Goal: Use online tool/utility: Utilize a website feature to perform a specific function

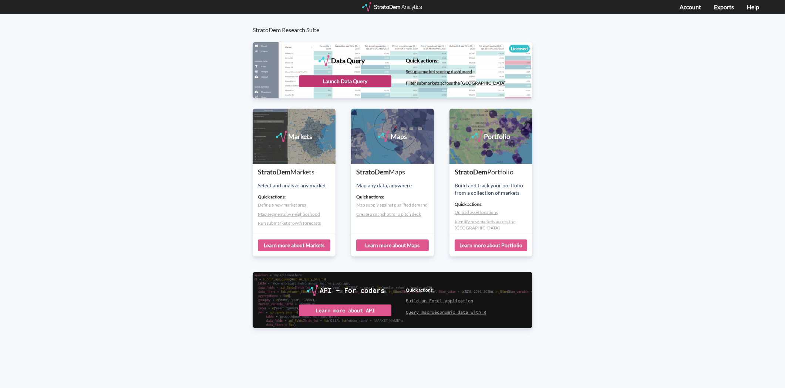
click at [367, 77] on div "Launch Data Query" at bounding box center [345, 81] width 92 height 12
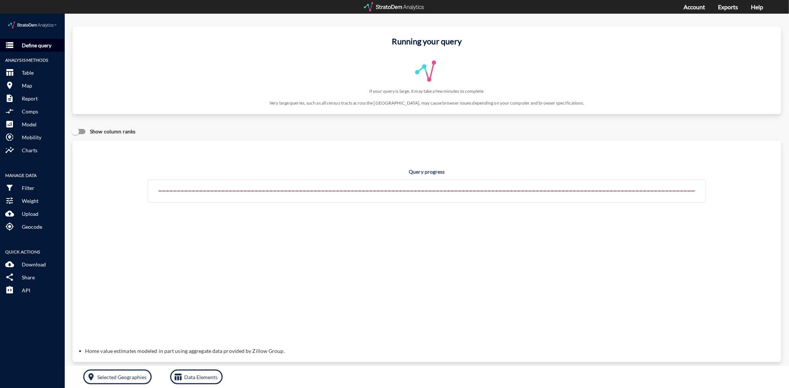
click p "Define query"
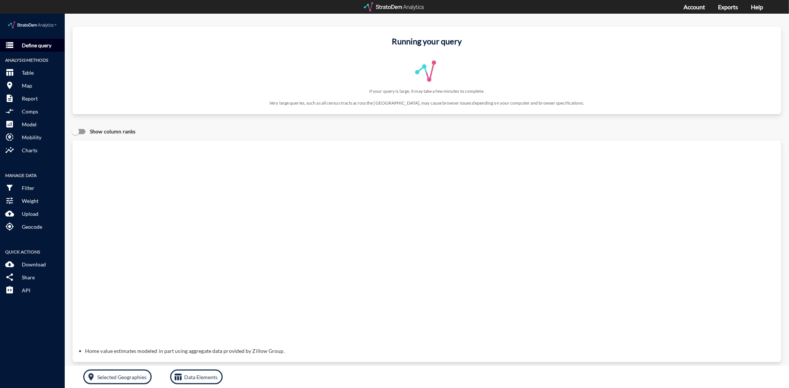
click p "Define query"
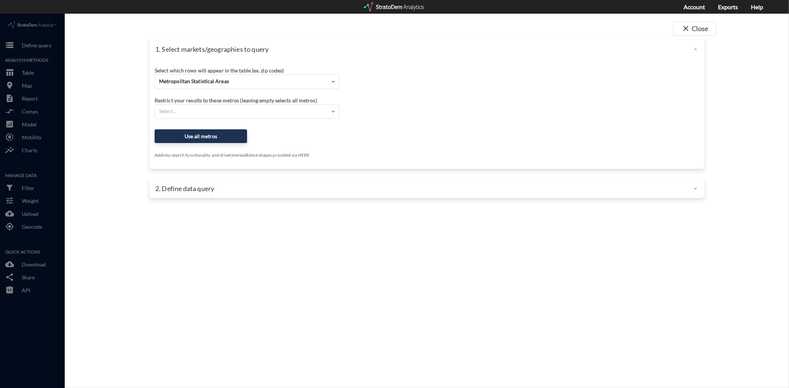
click div "2. Define data query"
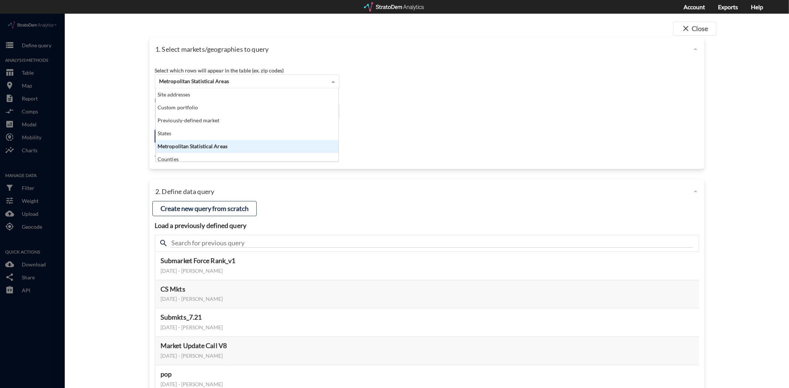
click div "Metropolitan Statistical Areas"
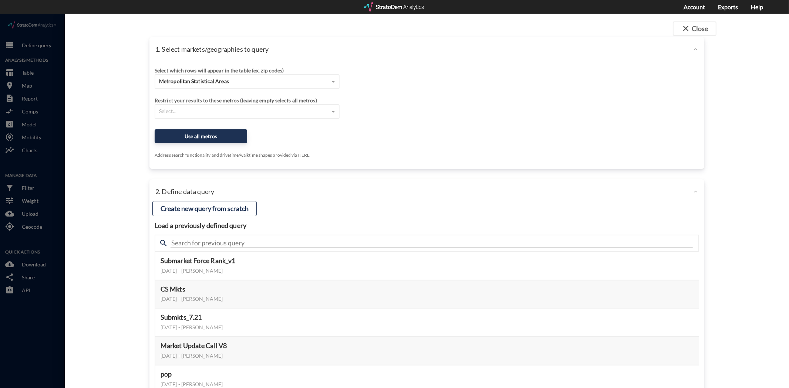
click div "Select which rows will appear in the table (ex. zip codes) Metropolitan Statist…"
